Goal: Transaction & Acquisition: Purchase product/service

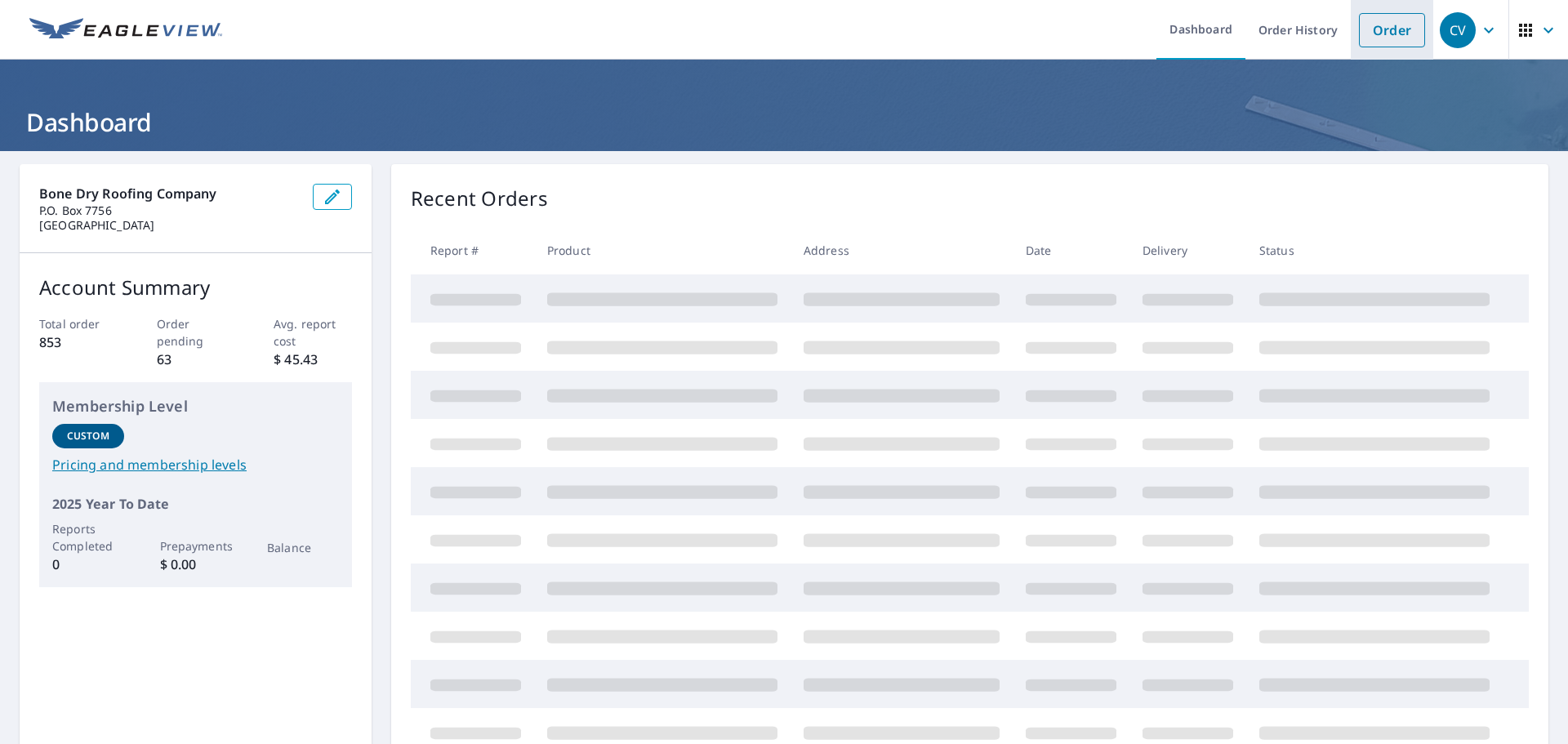
click at [1389, 37] on link "Order" at bounding box center [1392, 29] width 66 height 34
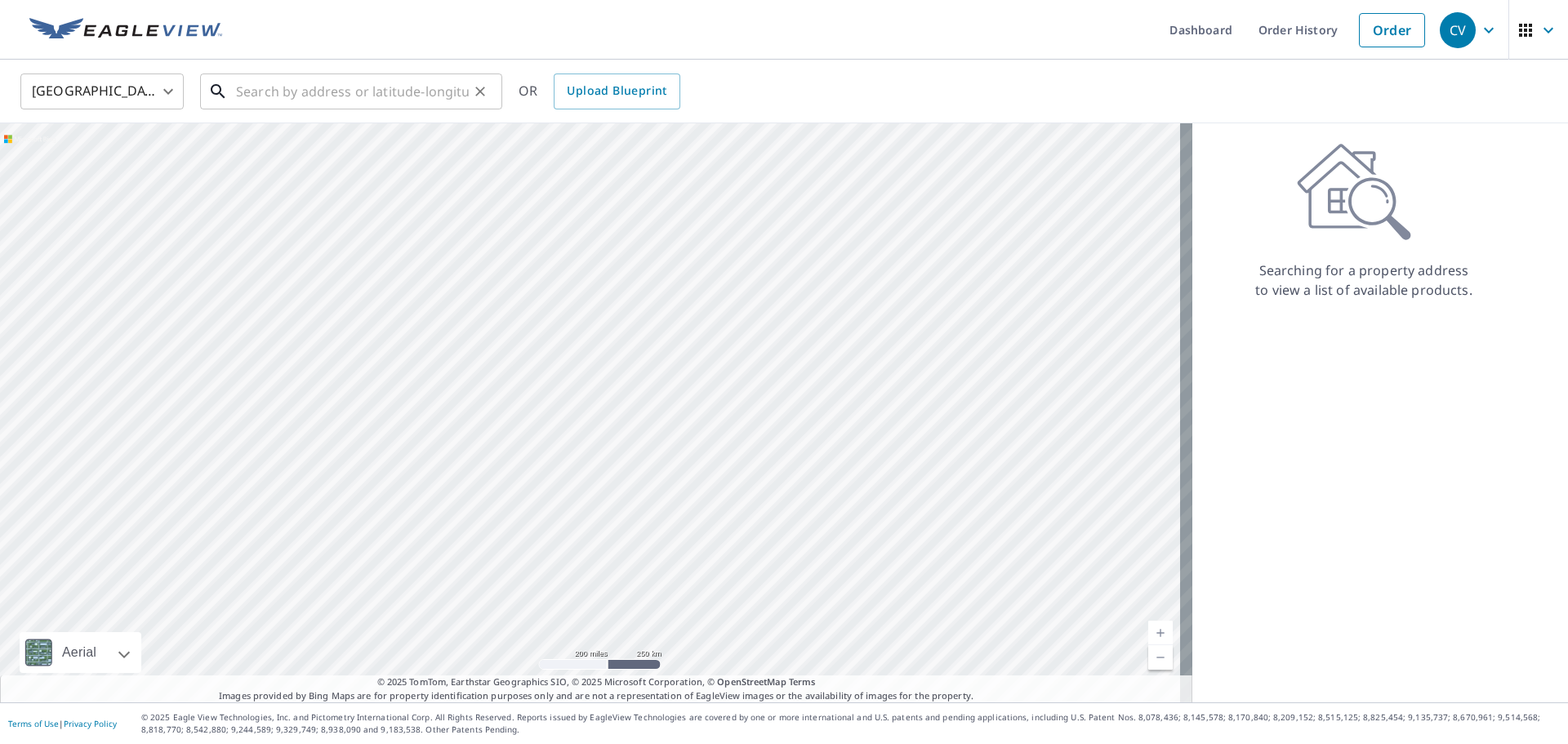
click at [280, 93] on input "text" at bounding box center [352, 91] width 233 height 46
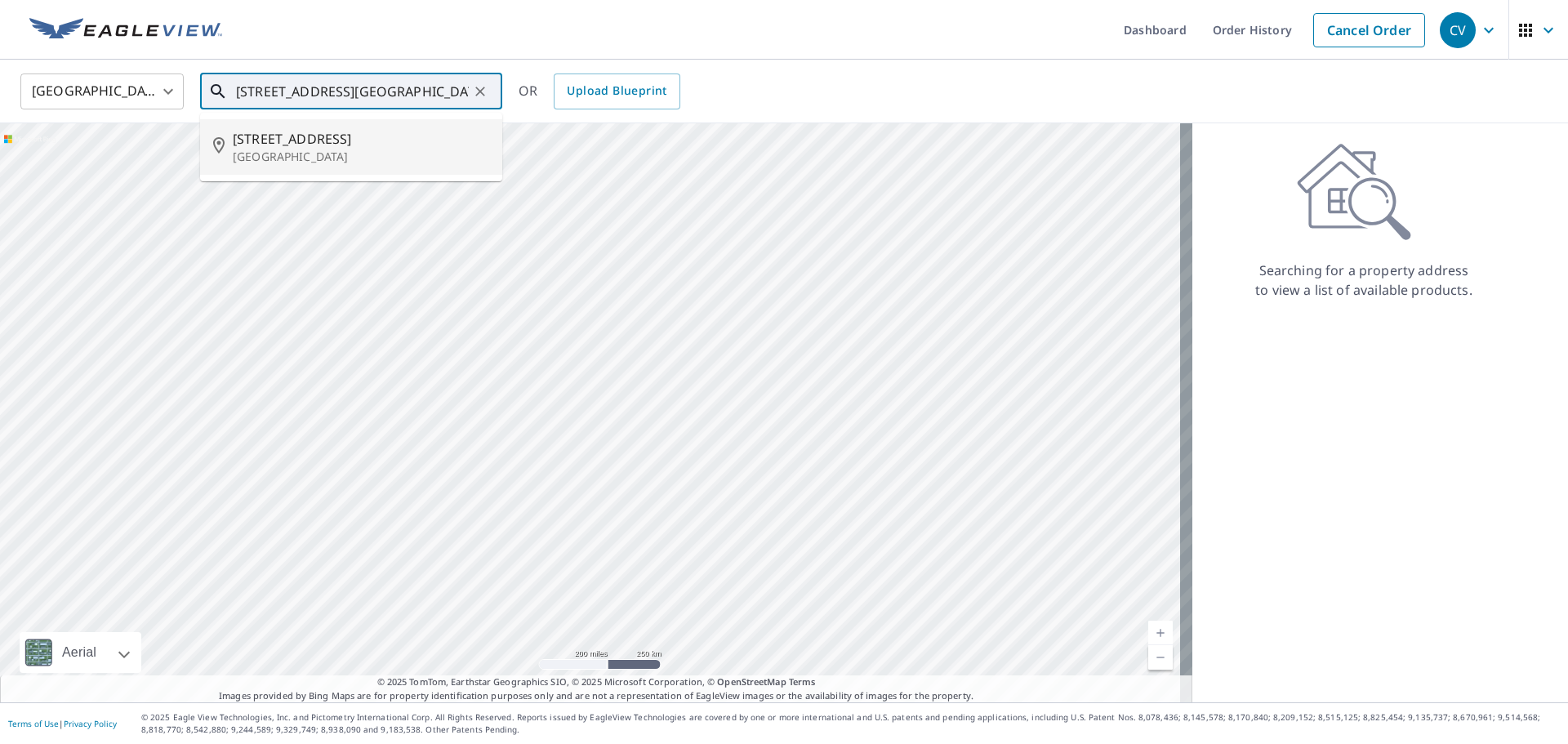
click at [325, 145] on span "[STREET_ADDRESS]" at bounding box center [361, 139] width 256 height 19
type input "[STREET_ADDRESS]"
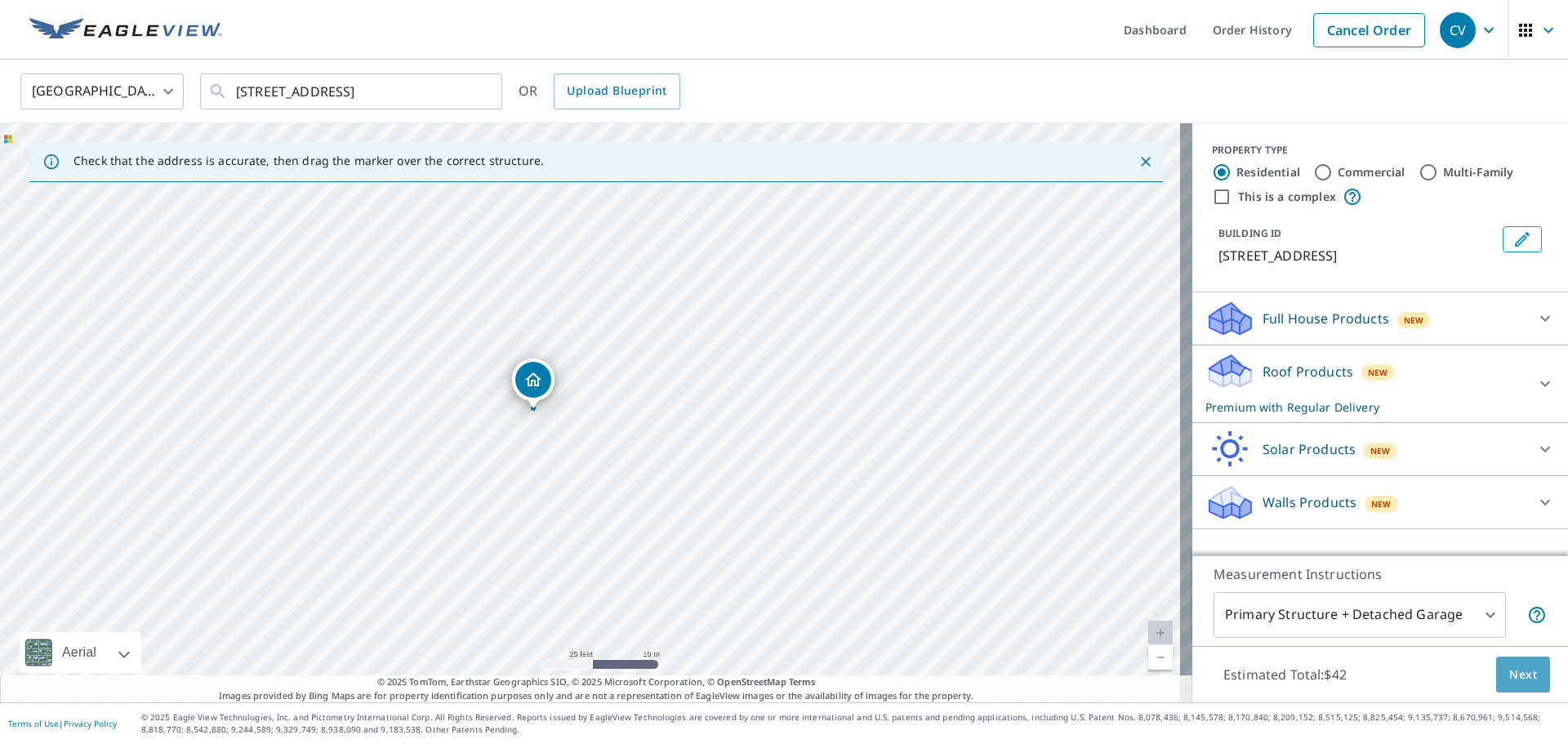
click at [1510, 675] on span "Next" at bounding box center [1523, 674] width 28 height 20
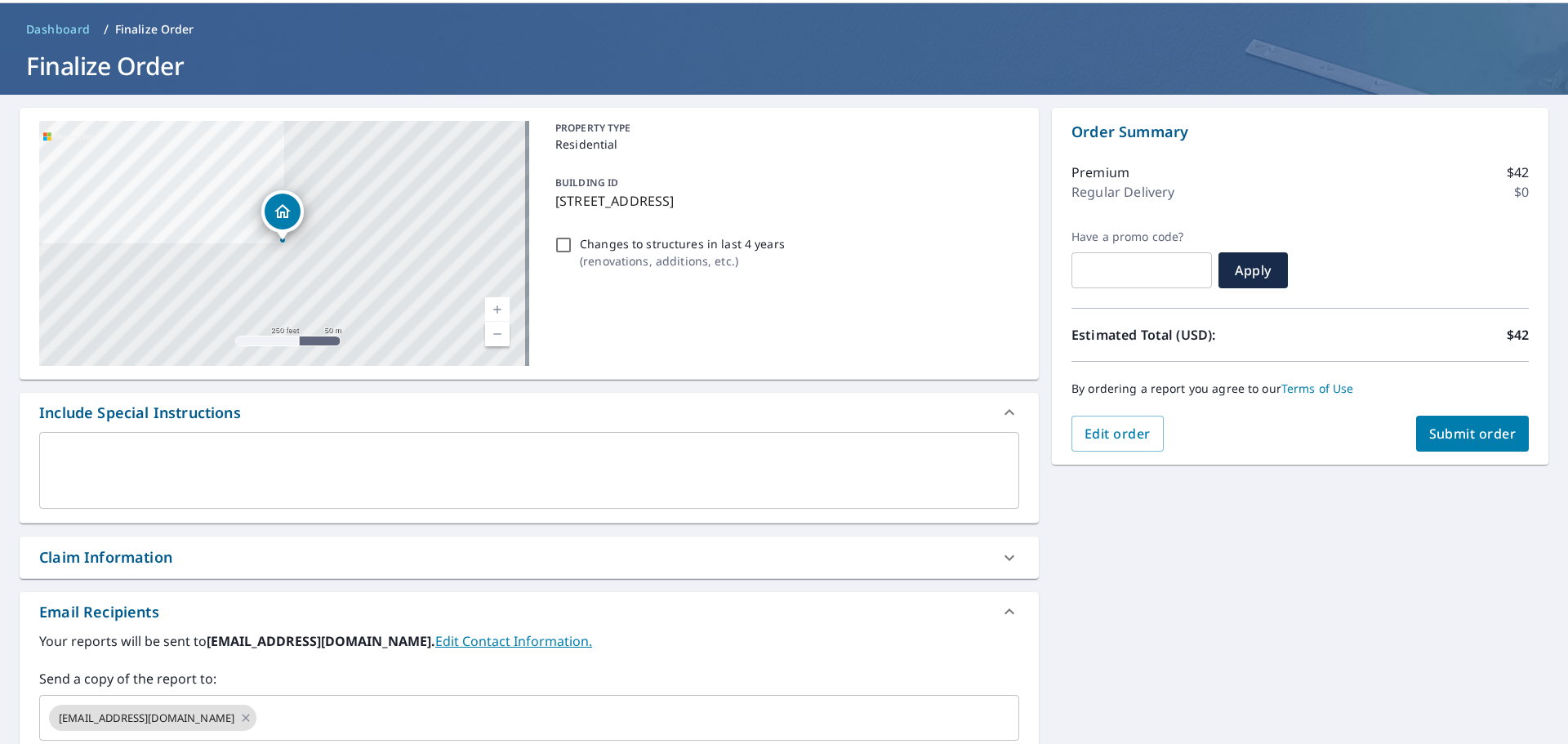
scroll to position [81, 0]
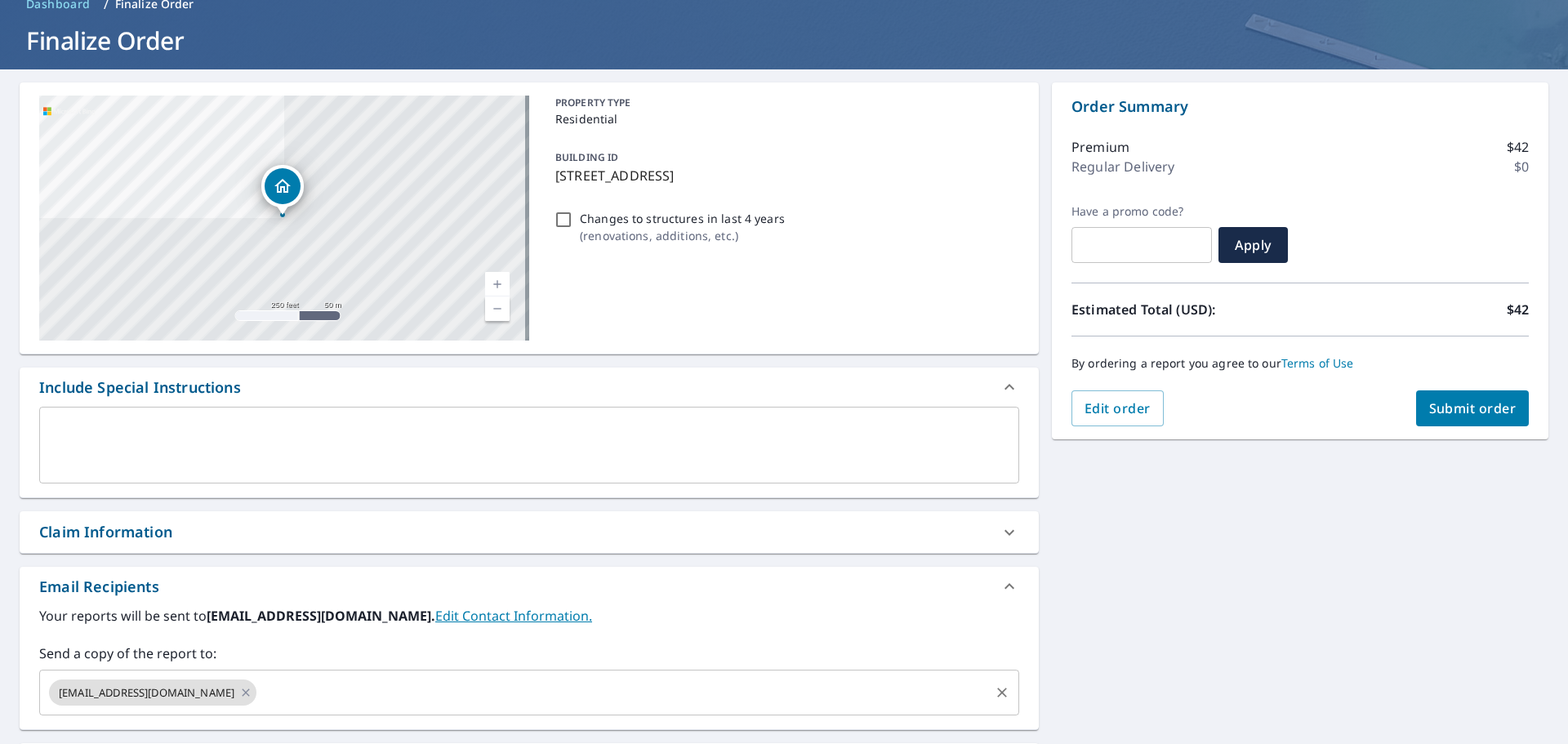
click at [479, 672] on div "[EMAIL_ADDRESS][DOMAIN_NAME] ​" at bounding box center [529, 692] width 980 height 46
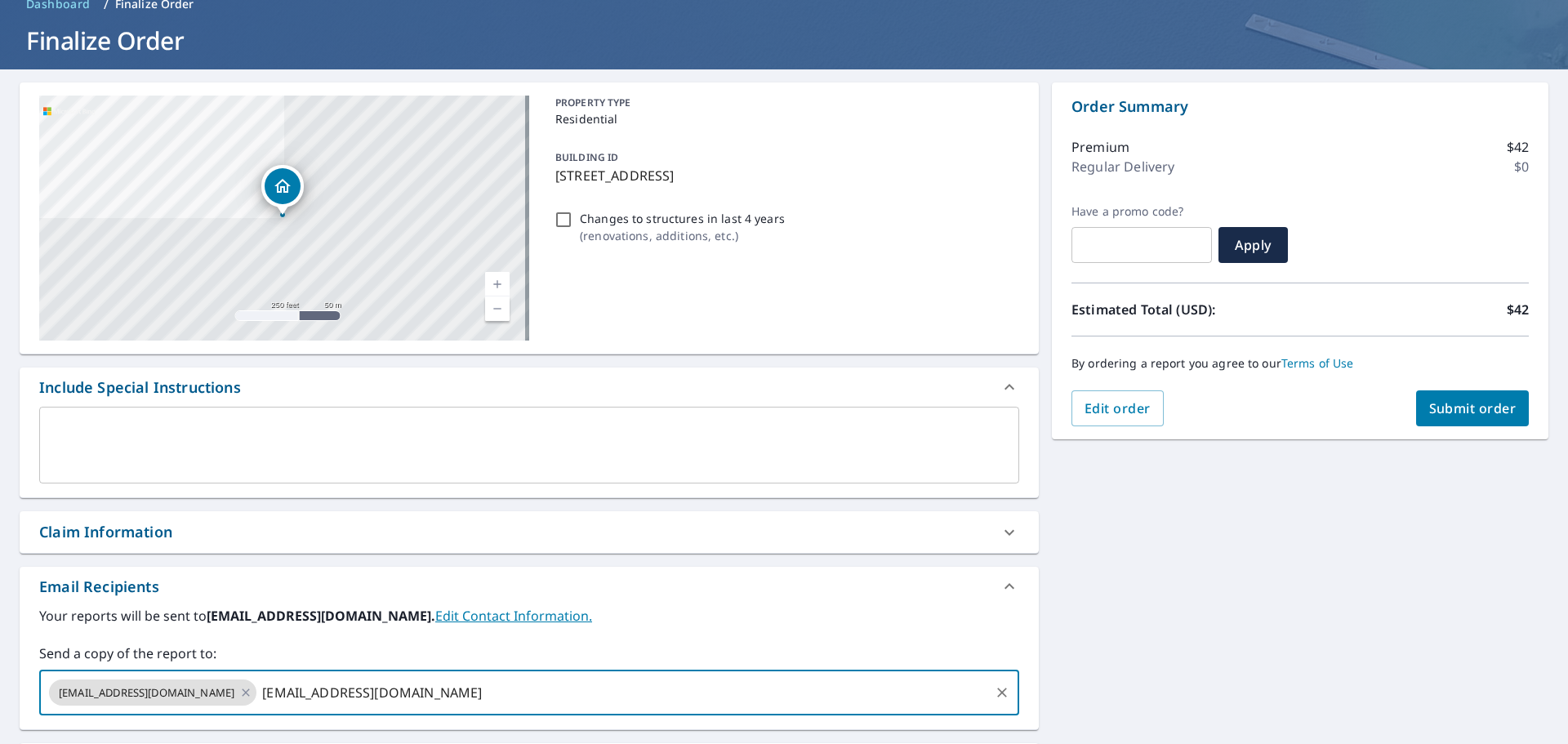
type input "[EMAIL_ADDRESS][DOMAIN_NAME]"
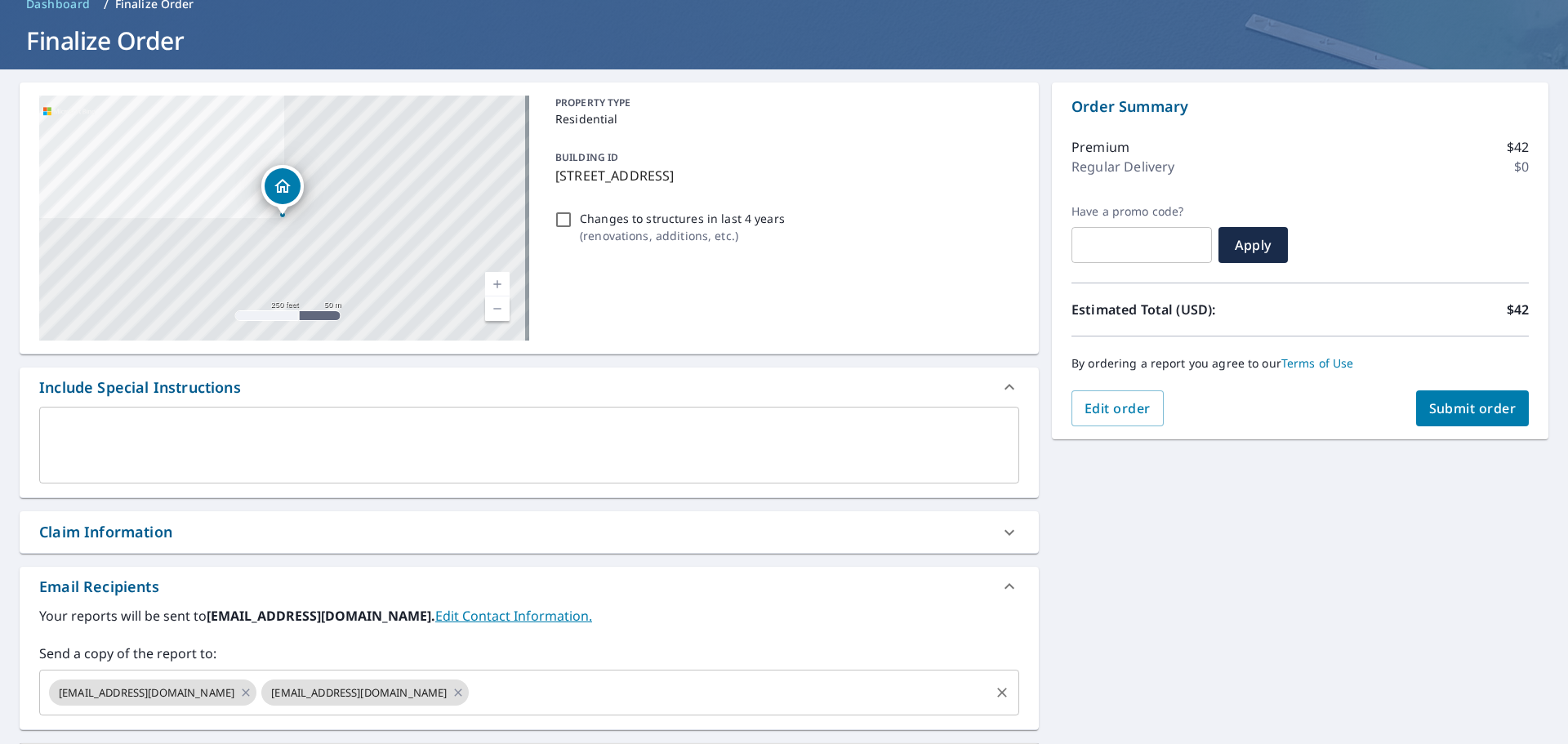
scroll to position [122, 0]
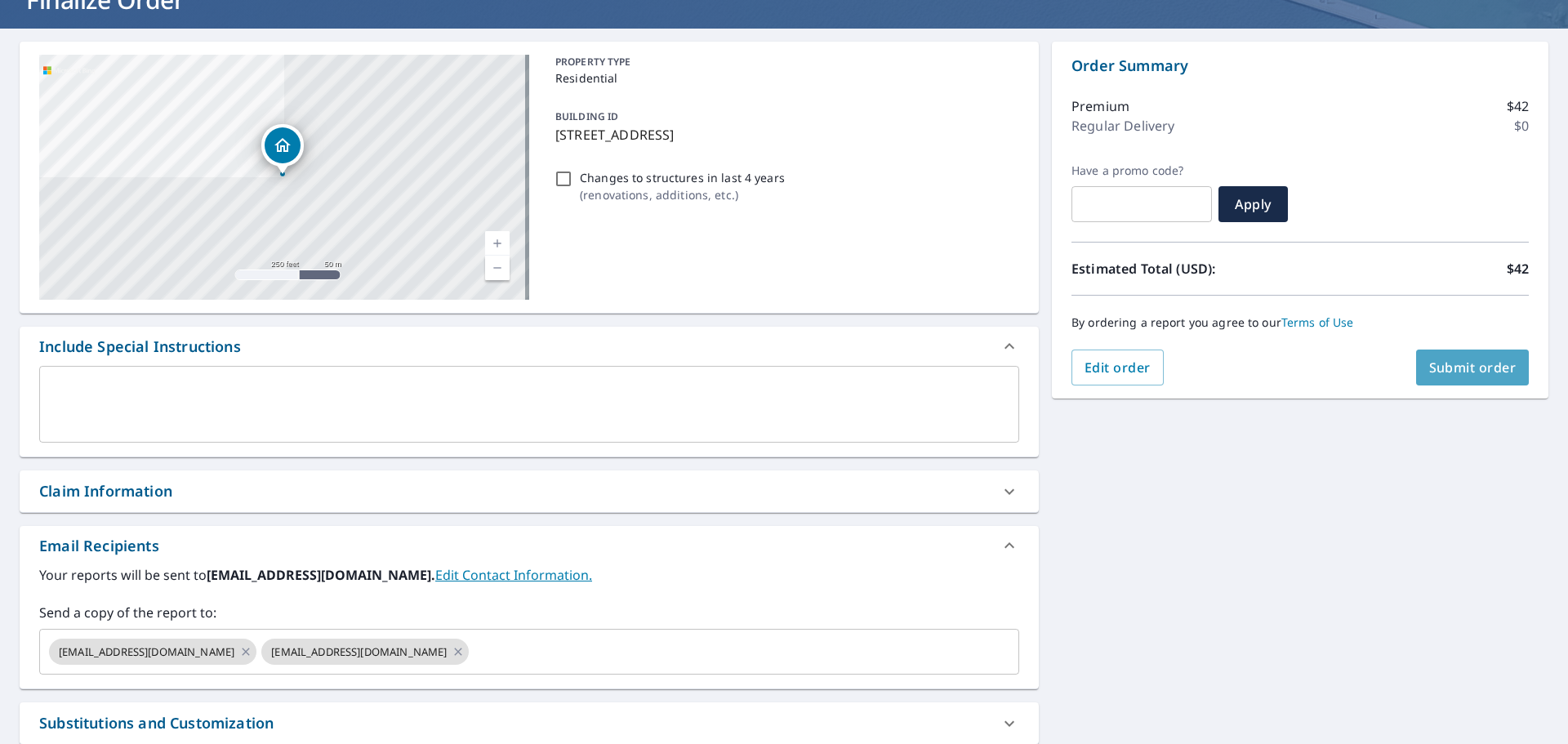
click at [1478, 359] on span "Submit order" at bounding box center [1473, 368] width 87 height 18
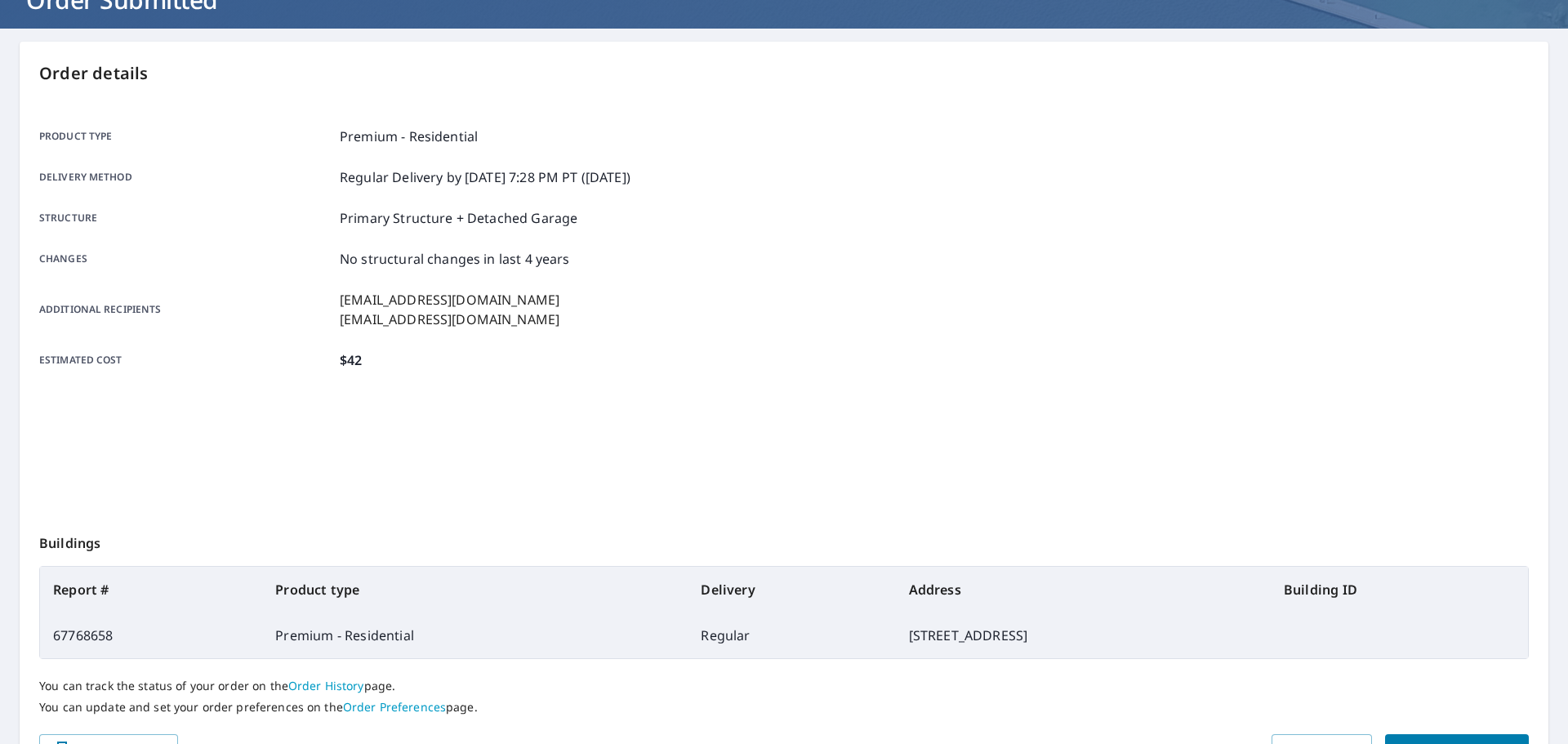
scroll to position [106, 0]
